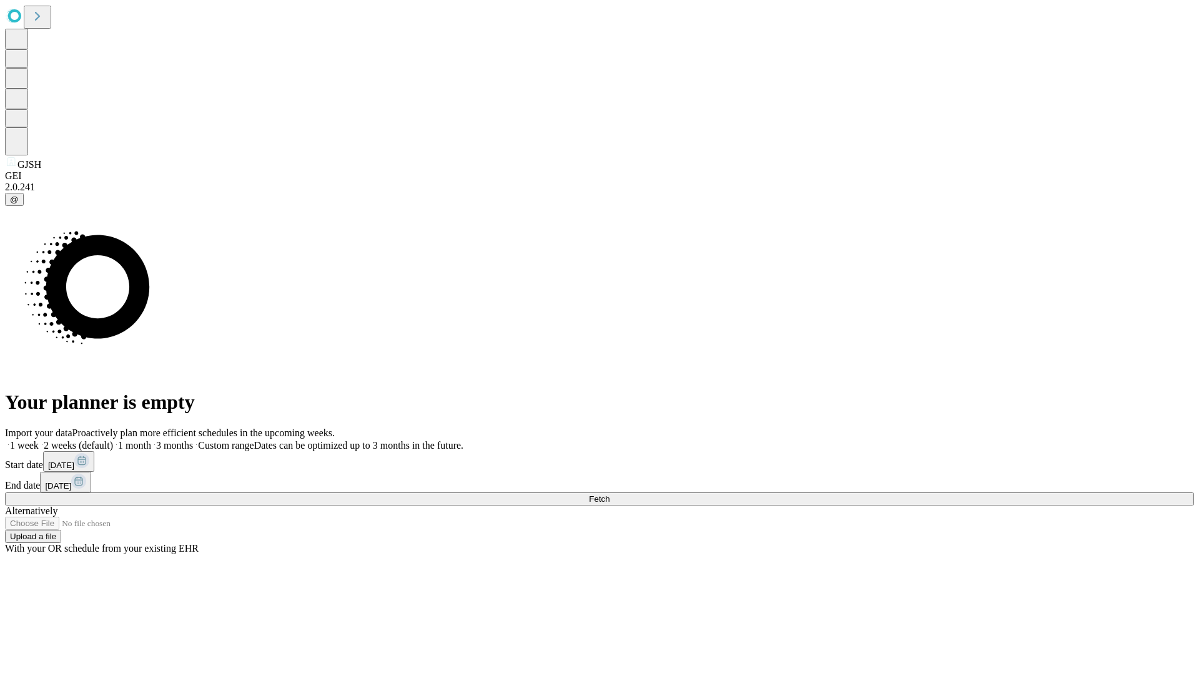
click at [609, 494] on span "Fetch" at bounding box center [599, 498] width 21 height 9
